Goal: Task Accomplishment & Management: Complete application form

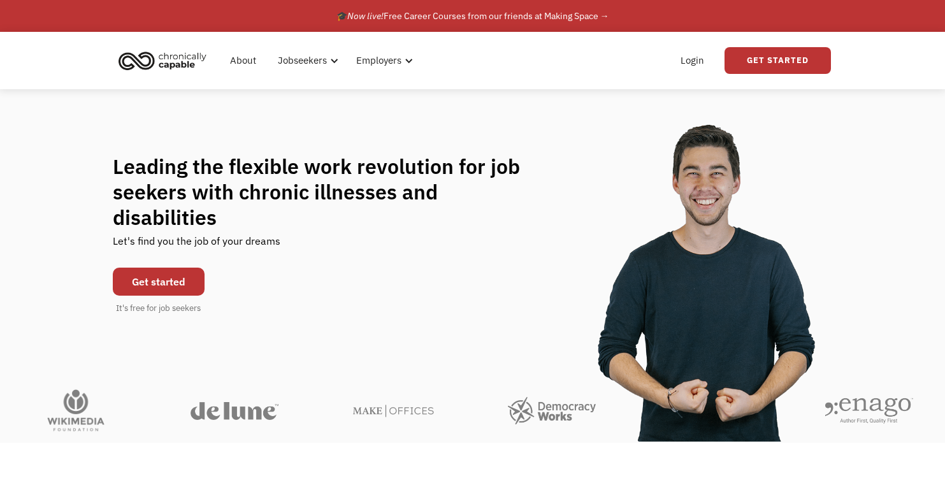
click at [56, 38] on div "About Jobseekers info About our platform Our services verified_user Our employe…" at bounding box center [472, 60] width 945 height 57
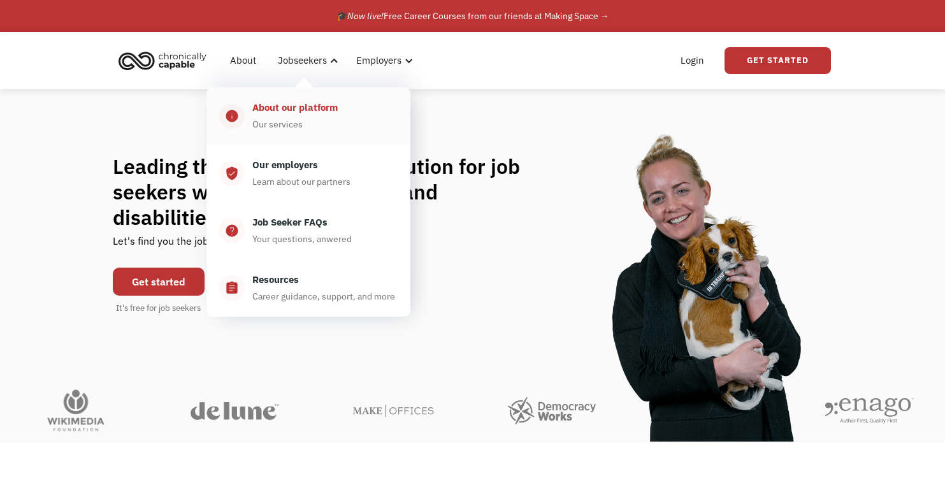
click at [294, 117] on div "Our services" at bounding box center [277, 124] width 50 height 15
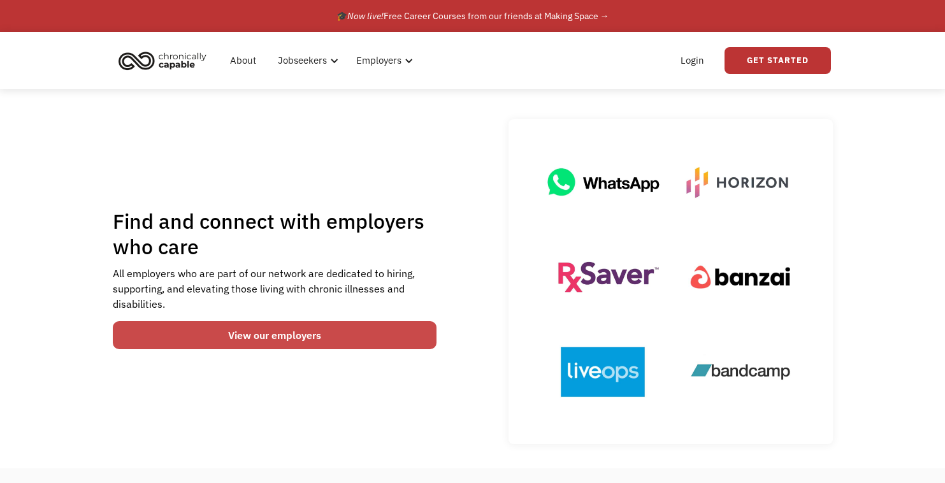
click at [303, 337] on link "View our employers" at bounding box center [275, 335] width 324 height 28
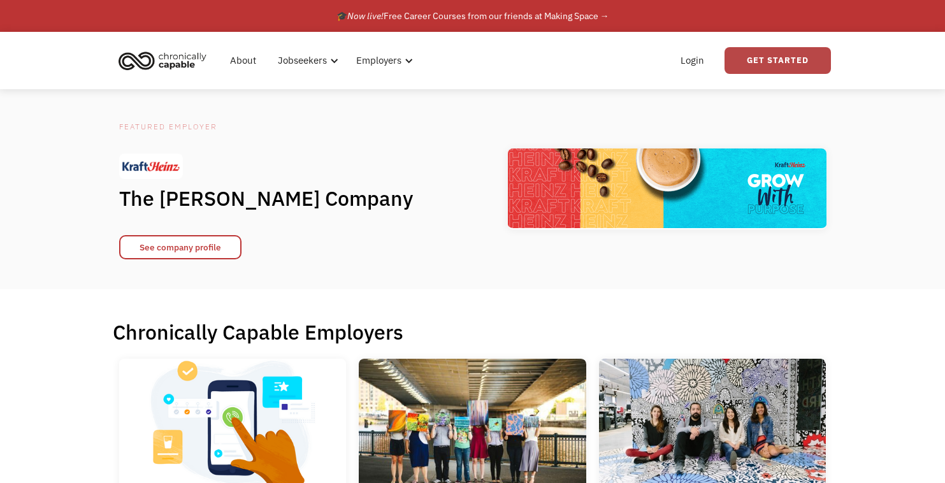
click at [760, 65] on link "Get Started" at bounding box center [778, 60] width 106 height 27
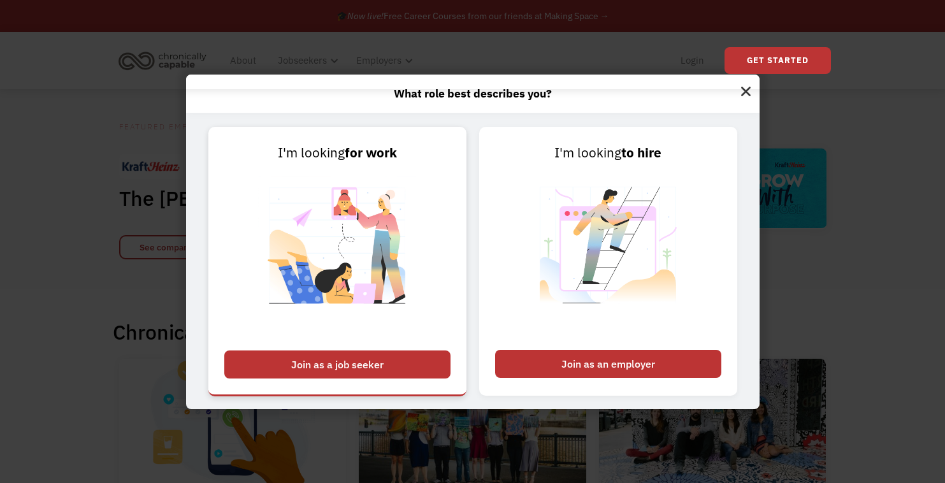
click at [361, 368] on div "Join as a job seeker" at bounding box center [337, 364] width 226 height 28
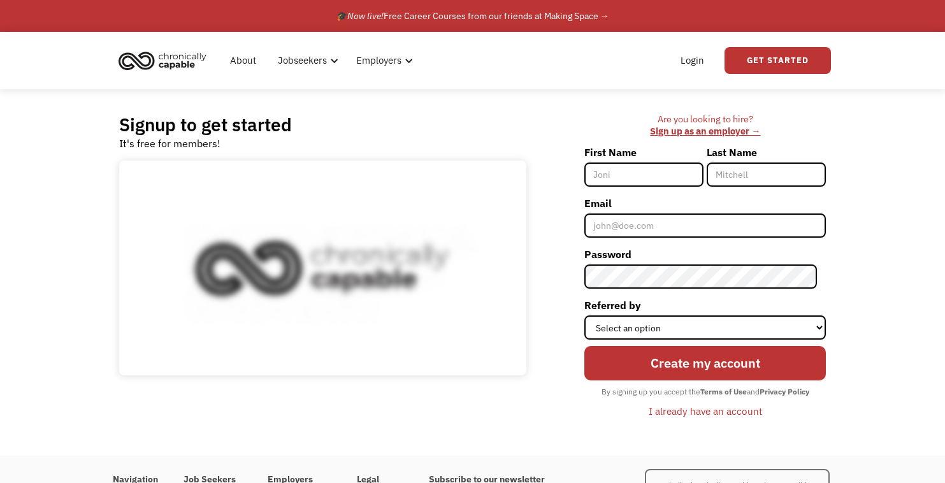
click at [636, 178] on input "First Name" at bounding box center [643, 174] width 119 height 24
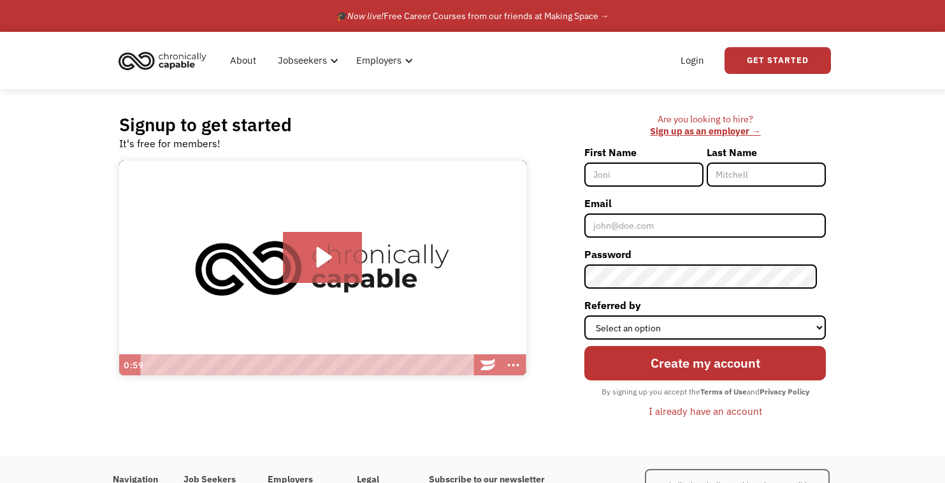
click at [669, 175] on input "First Name" at bounding box center [643, 174] width 119 height 24
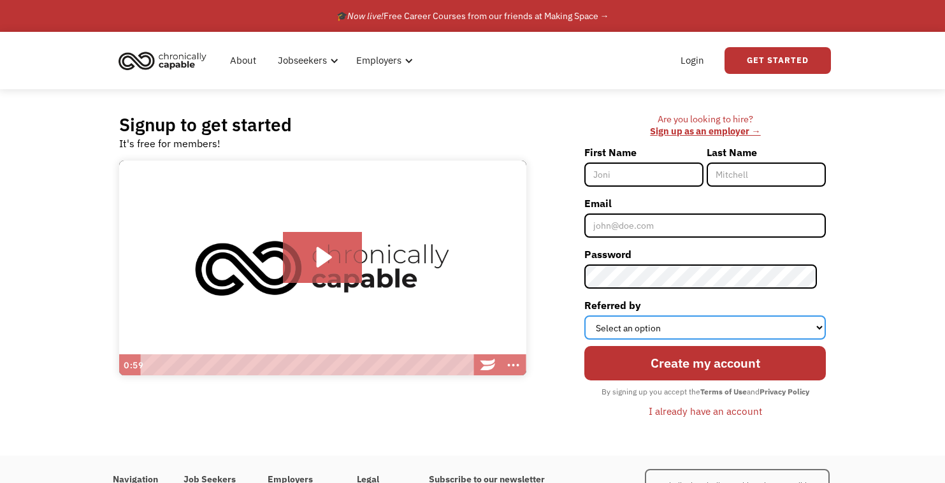
click at [814, 330] on select "Select an option Instagram Facebook Twitter Search Engine News Article Word of …" at bounding box center [705, 327] width 242 height 24
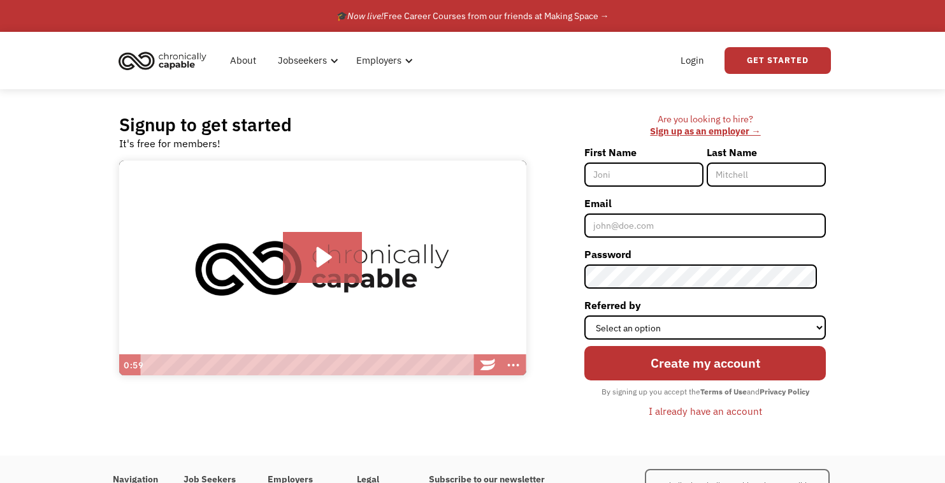
click at [878, 305] on div "Signup to get started It's free for members! Click for sound @keyframes VOLUME_…" at bounding box center [472, 272] width 945 height 366
click at [671, 180] on input "First Name" at bounding box center [643, 174] width 119 height 24
type input "[PERSON_NAME]"
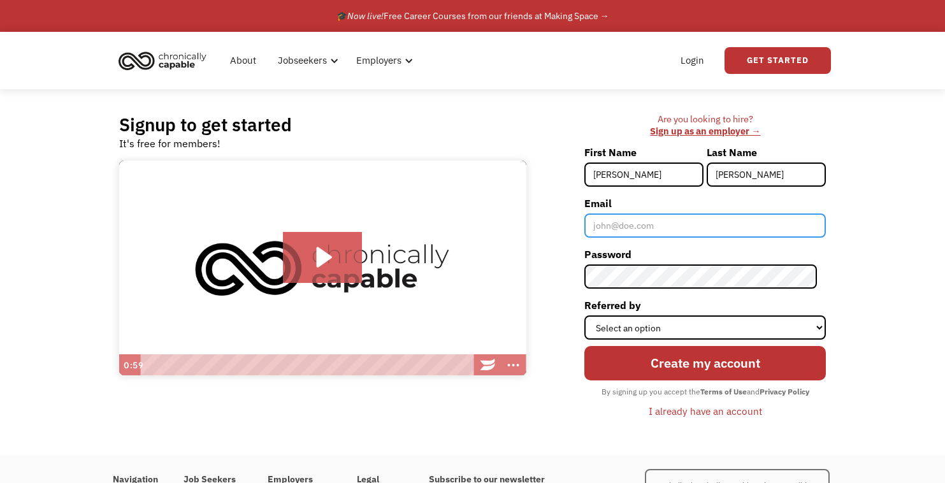
click at [674, 223] on input "Email" at bounding box center [705, 225] width 242 height 24
type input "[EMAIL_ADDRESS][DOMAIN_NAME]"
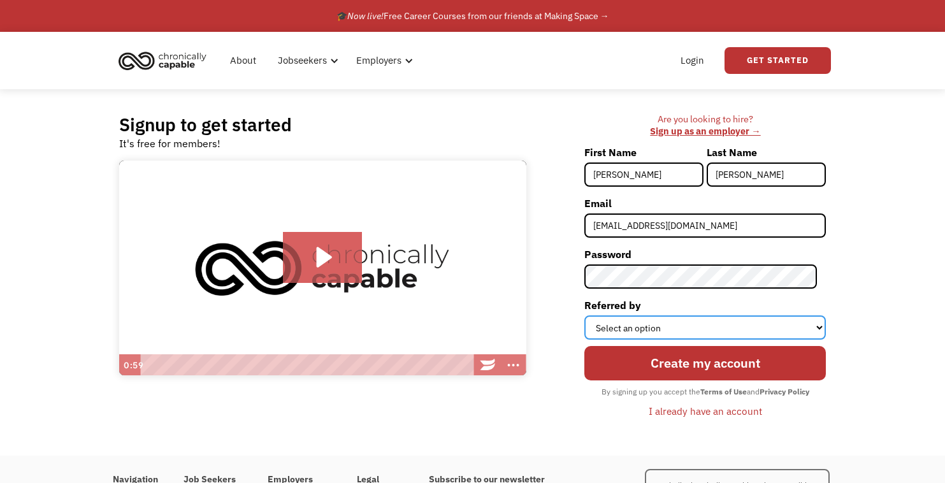
click at [675, 326] on select "Select an option Instagram Facebook Twitter Search Engine News Article Word of …" at bounding box center [705, 327] width 242 height 24
select select "Other"
click at [593, 315] on select "Select an option Instagram Facebook Twitter Search Engine News Article Word of …" at bounding box center [705, 327] width 242 height 24
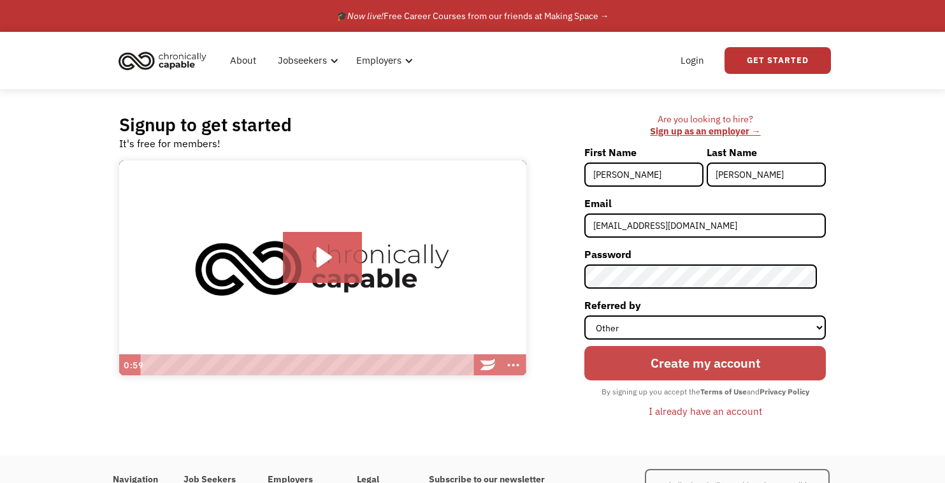
click at [686, 363] on input "Create my account" at bounding box center [705, 363] width 242 height 34
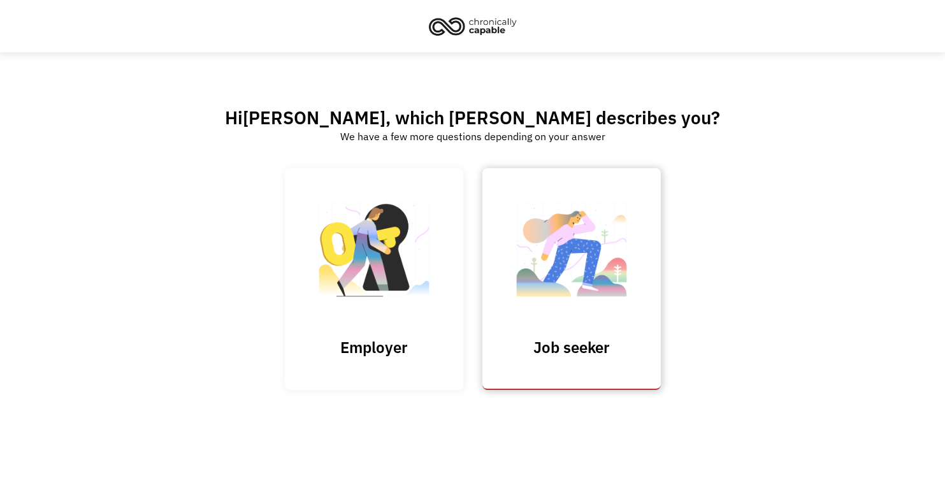
click at [595, 277] on img at bounding box center [571, 256] width 127 height 124
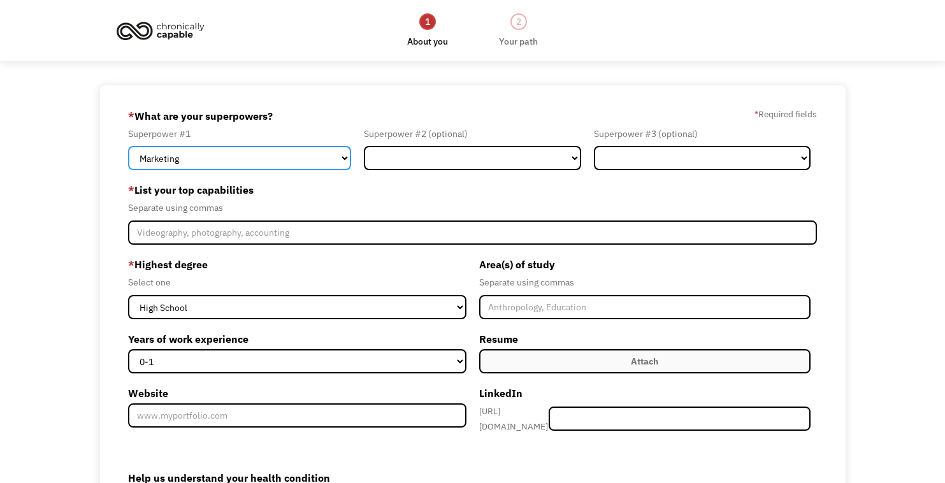
click at [317, 159] on select "Marketing Human Resources Finance Technology Operations Sales Industrial & Manu…" at bounding box center [239, 158] width 223 height 24
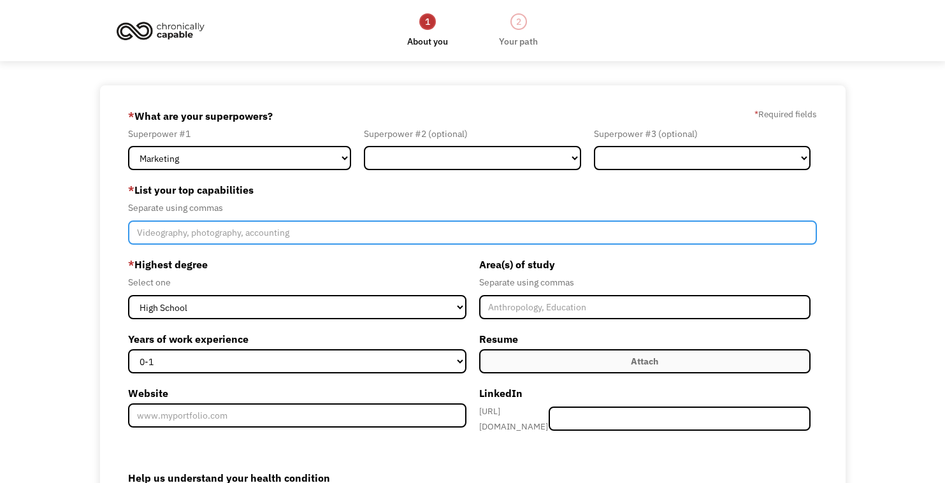
click at [160, 234] on input "Member-Create-Step1" at bounding box center [472, 232] width 689 height 24
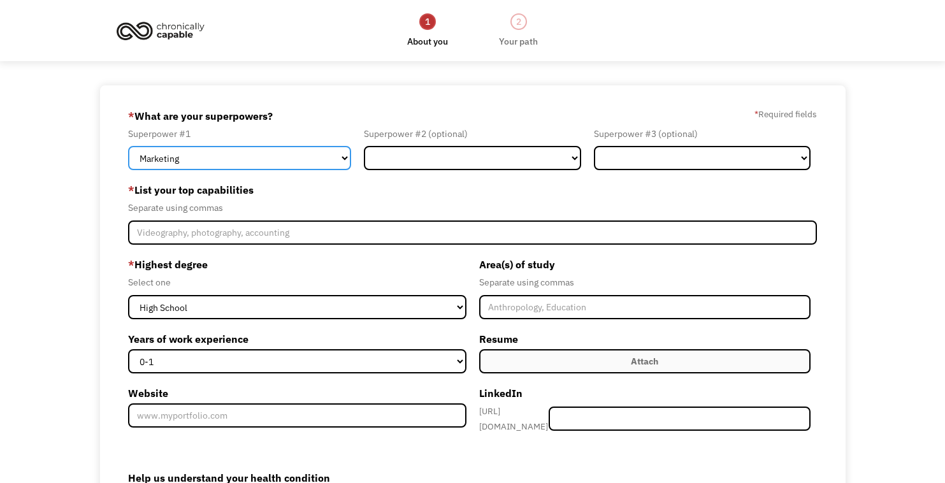
click at [328, 158] on select "Marketing Human Resources Finance Technology Operations Sales Industrial & Manu…" at bounding box center [239, 158] width 223 height 24
click at [128, 146] on select "Marketing Human Resources Finance Technology Operations Sales Industrial & Manu…" at bounding box center [239, 158] width 223 height 24
click at [295, 156] on select "Marketing Human Resources Finance Technology Operations Sales Industrial & Manu…" at bounding box center [239, 158] width 223 height 24
select select "Industrial & Manufacturing"
click at [128, 146] on select "Marketing Human Resources Finance Technology Operations Sales Industrial & Manu…" at bounding box center [239, 158] width 223 height 24
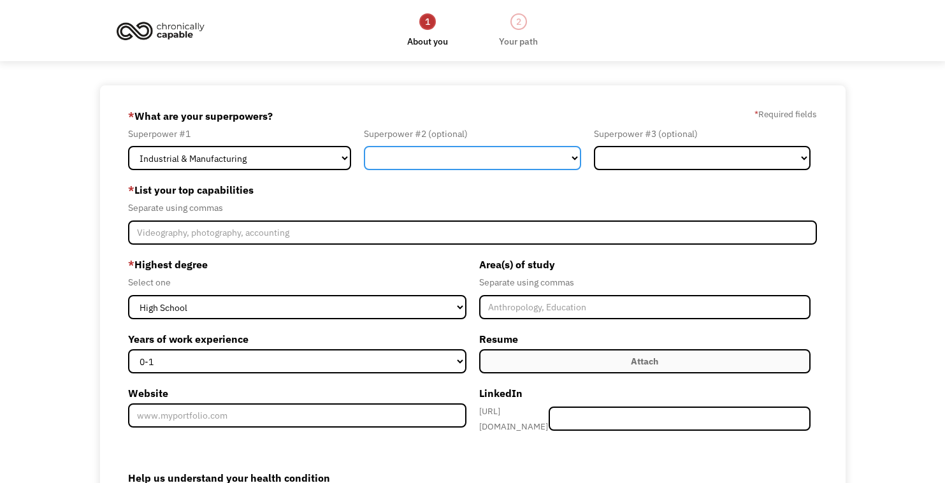
click at [389, 167] on select "Marketing Human Resources Finance Technology Operations Sales Industrial & Manu…" at bounding box center [472, 158] width 217 height 24
select select "Customer Service"
click at [364, 146] on select "Marketing Human Resources Finance Technology Operations Sales Industrial & Manu…" at bounding box center [472, 158] width 217 height 24
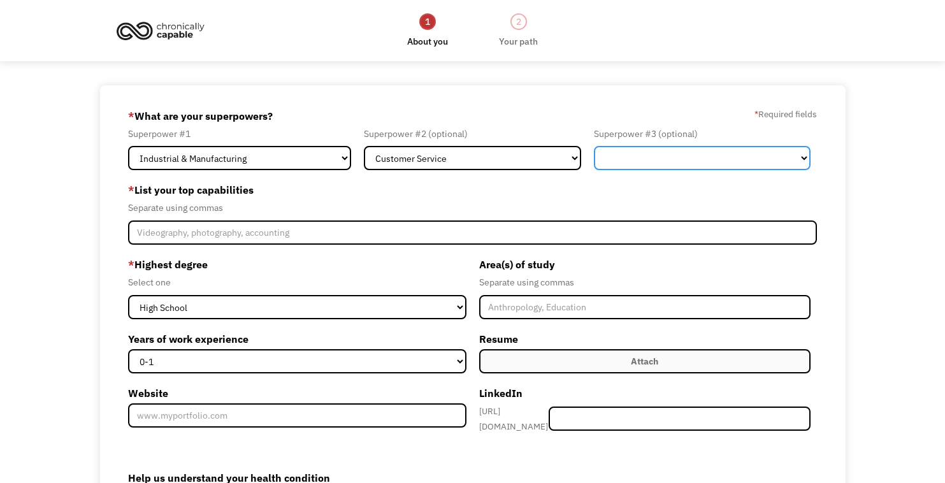
click at [660, 161] on select "Marketing Human Resources Finance Technology Operations Sales Industrial & Manu…" at bounding box center [702, 158] width 217 height 24
select select "Engineering & Construction"
click at [594, 146] on select "Marketing Human Resources Finance Technology Operations Sales Industrial & Manu…" at bounding box center [702, 158] width 217 height 24
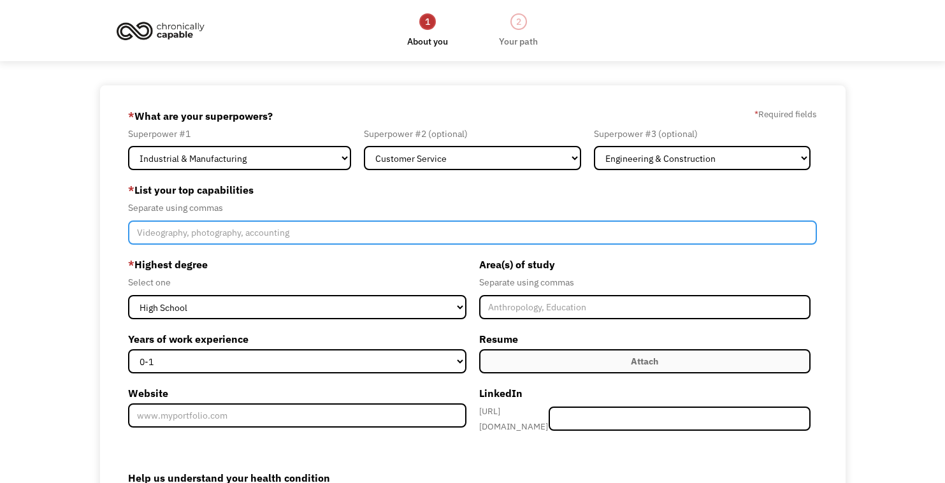
click at [262, 236] on input "Member-Create-Step1" at bounding box center [472, 232] width 689 height 24
type input "automotive technician, data entry, automotive customer support"
type input "Please wait..."
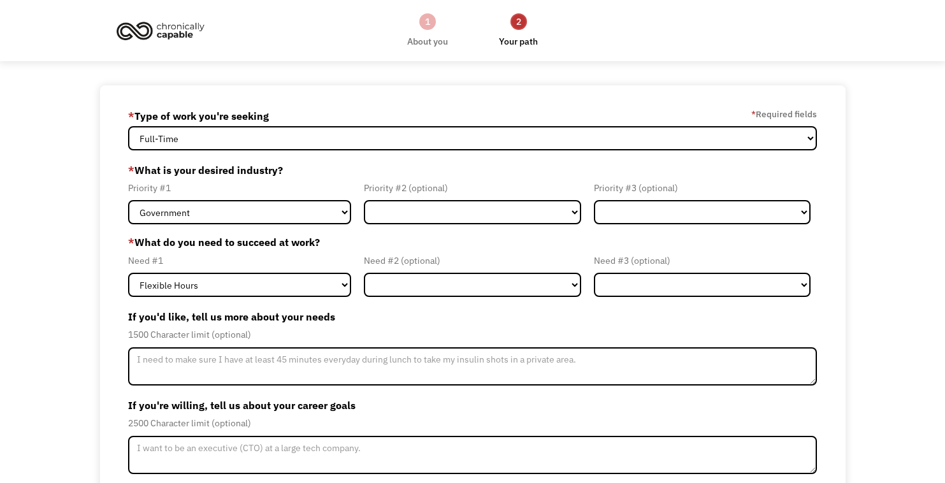
click at [433, 20] on div "1" at bounding box center [427, 21] width 17 height 17
click at [435, 25] on div "1" at bounding box center [427, 21] width 17 height 17
click at [431, 27] on div "1" at bounding box center [427, 21] width 17 height 17
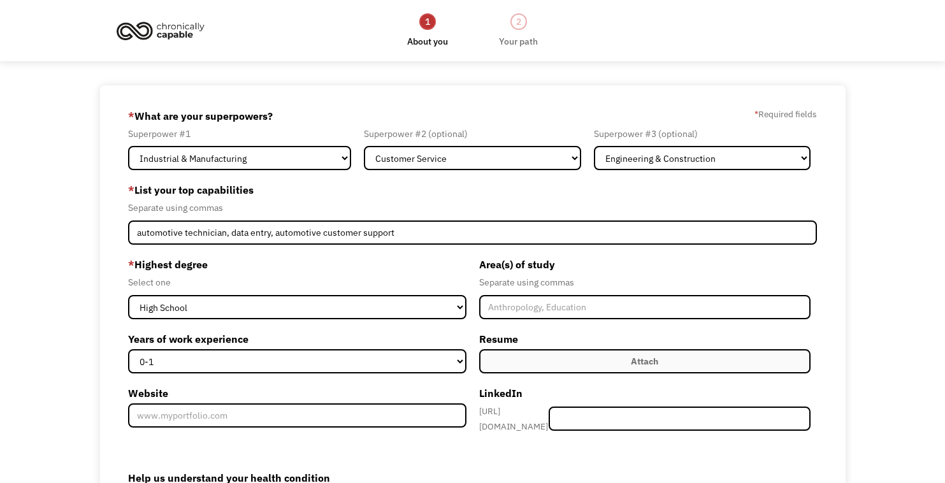
select select "Industrial & Manufacturing"
select select "Customer Service"
select select "Engineering & Construction"
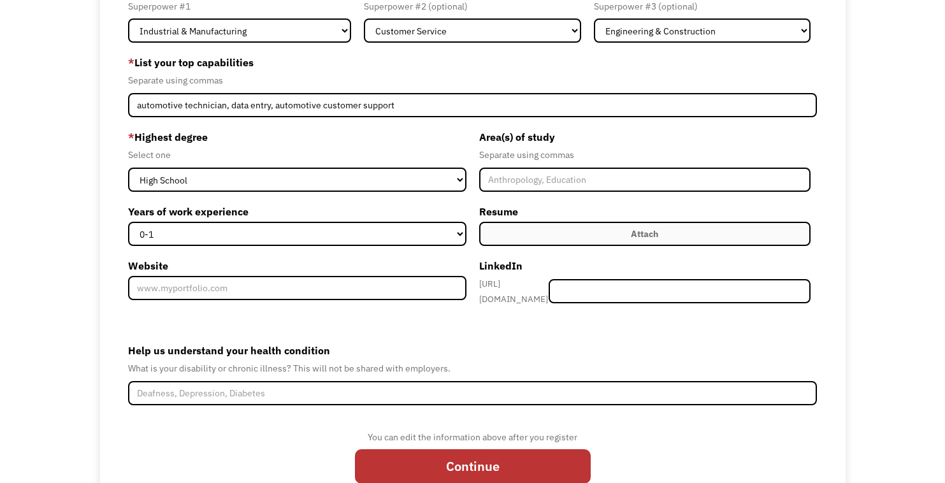
scroll to position [176, 0]
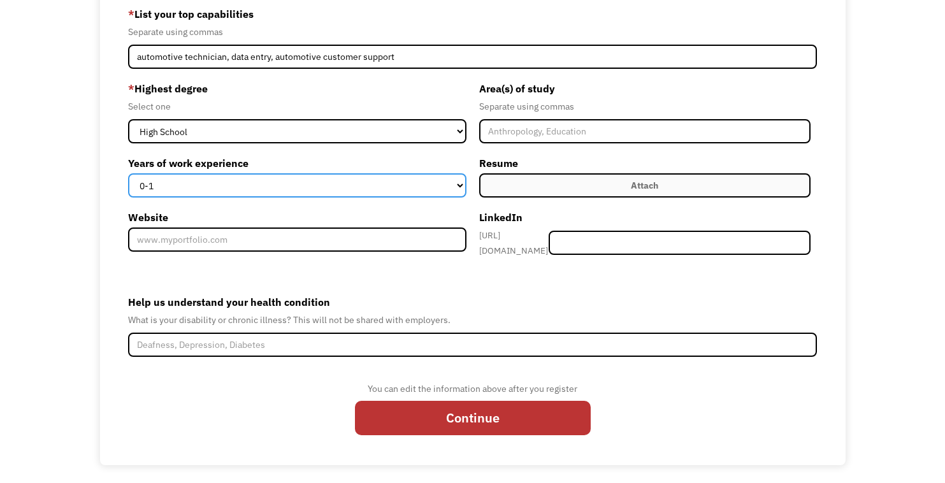
click at [236, 184] on select "0-1 2-4 5-10 11-15 15+" at bounding box center [297, 185] width 338 height 24
select select "15+"
click at [128, 173] on select "0-1 2-4 5-10 11-15 15+" at bounding box center [297, 185] width 338 height 24
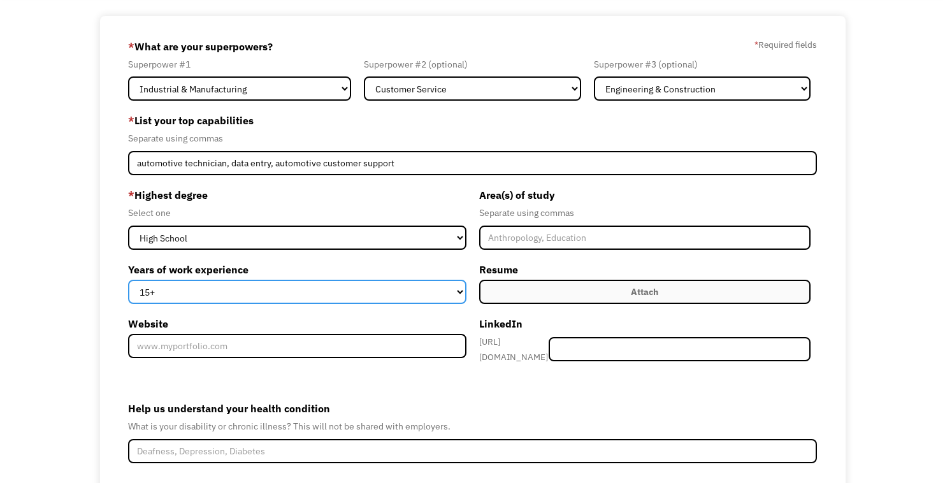
scroll to position [0, 0]
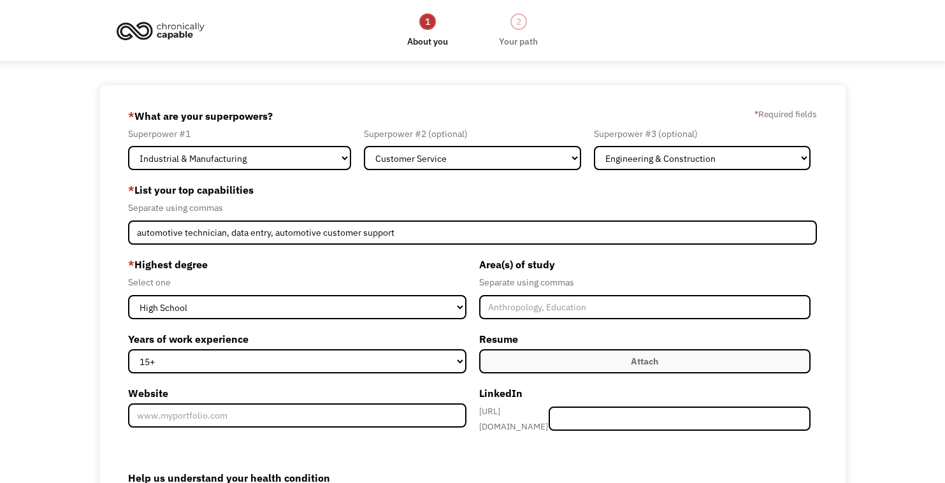
click at [177, 23] on img at bounding box center [161, 31] width 96 height 28
click at [143, 26] on img at bounding box center [161, 31] width 96 height 28
